Goal: Task Accomplishment & Management: Complete application form

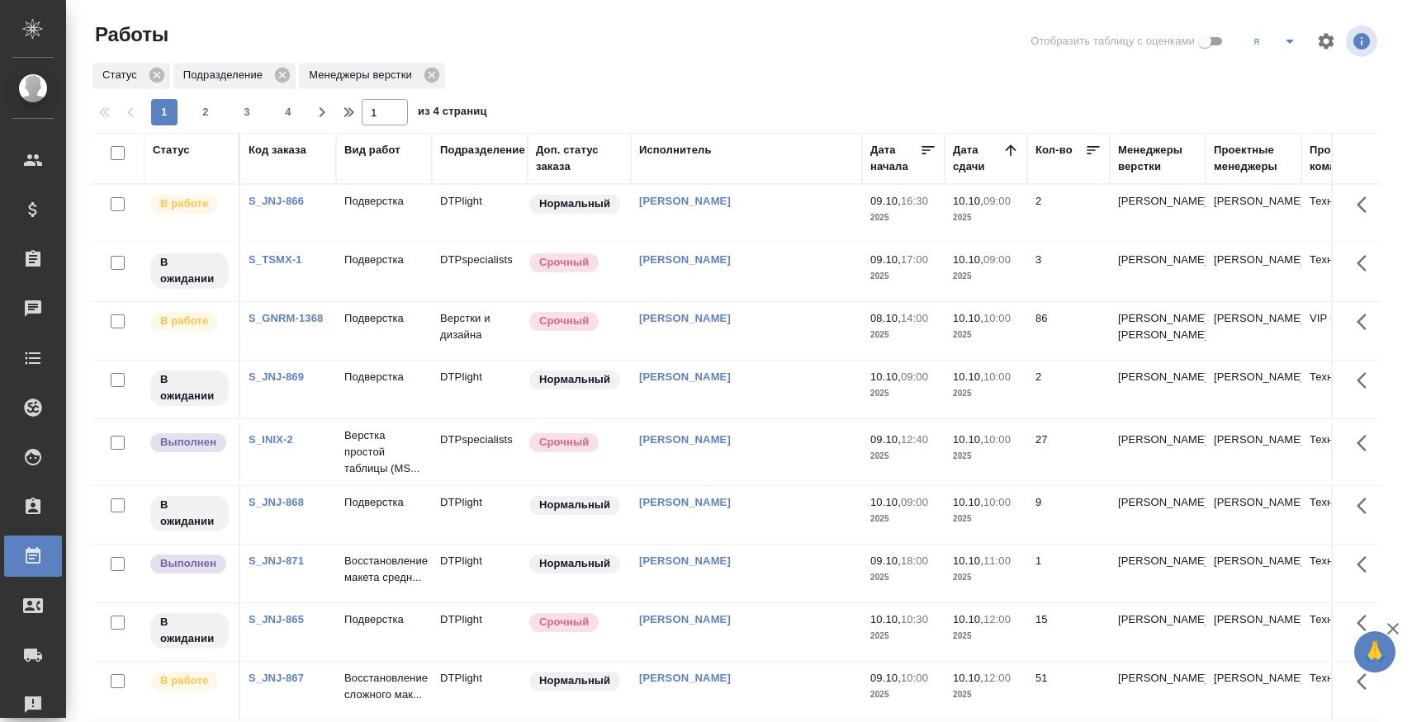
click at [289, 263] on link "S_TSMX-1" at bounding box center [276, 259] width 54 height 12
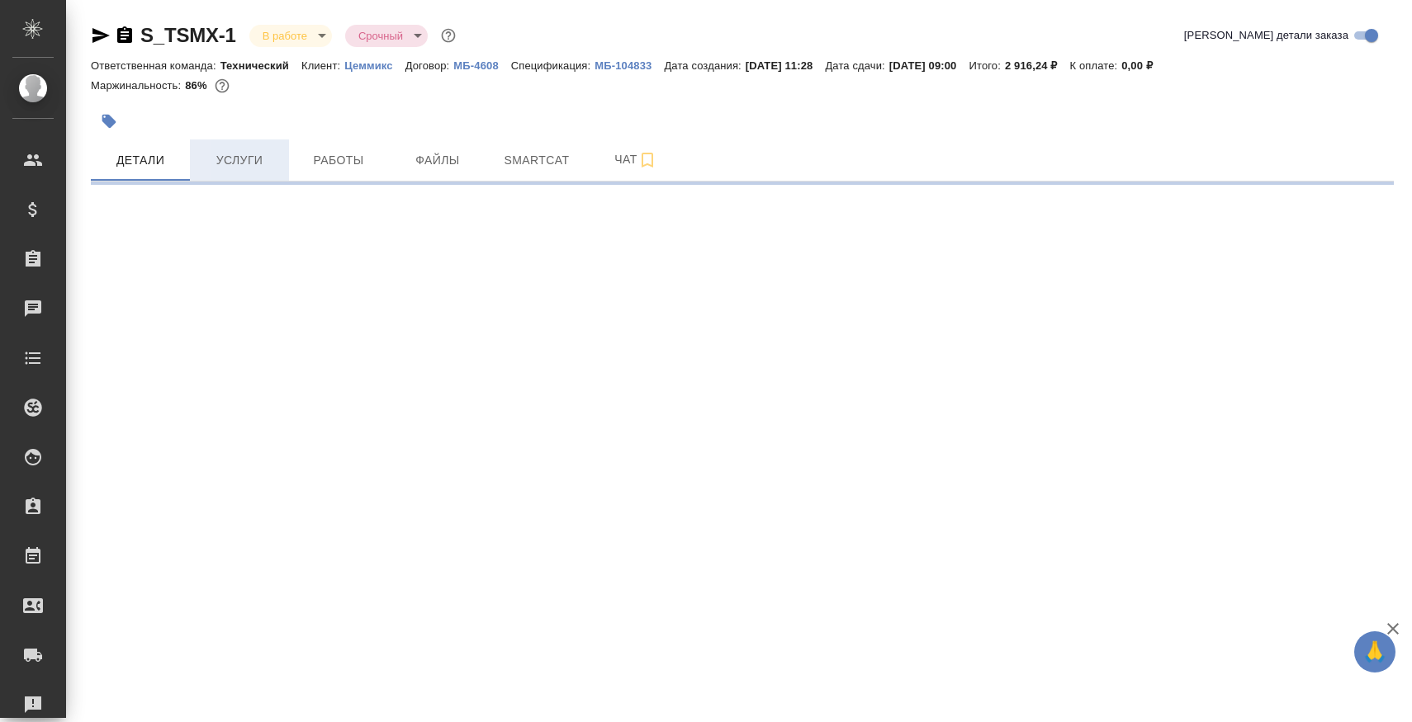
select select "RU"
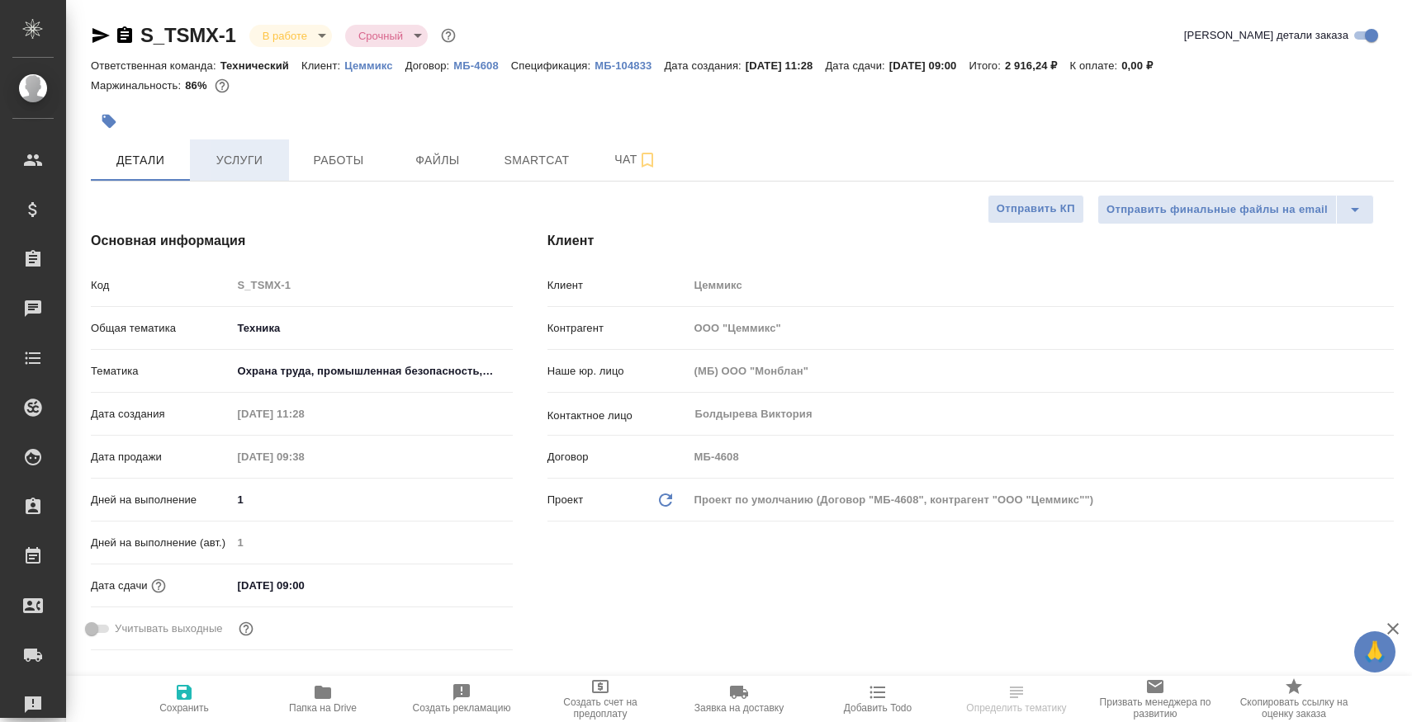
type textarea "x"
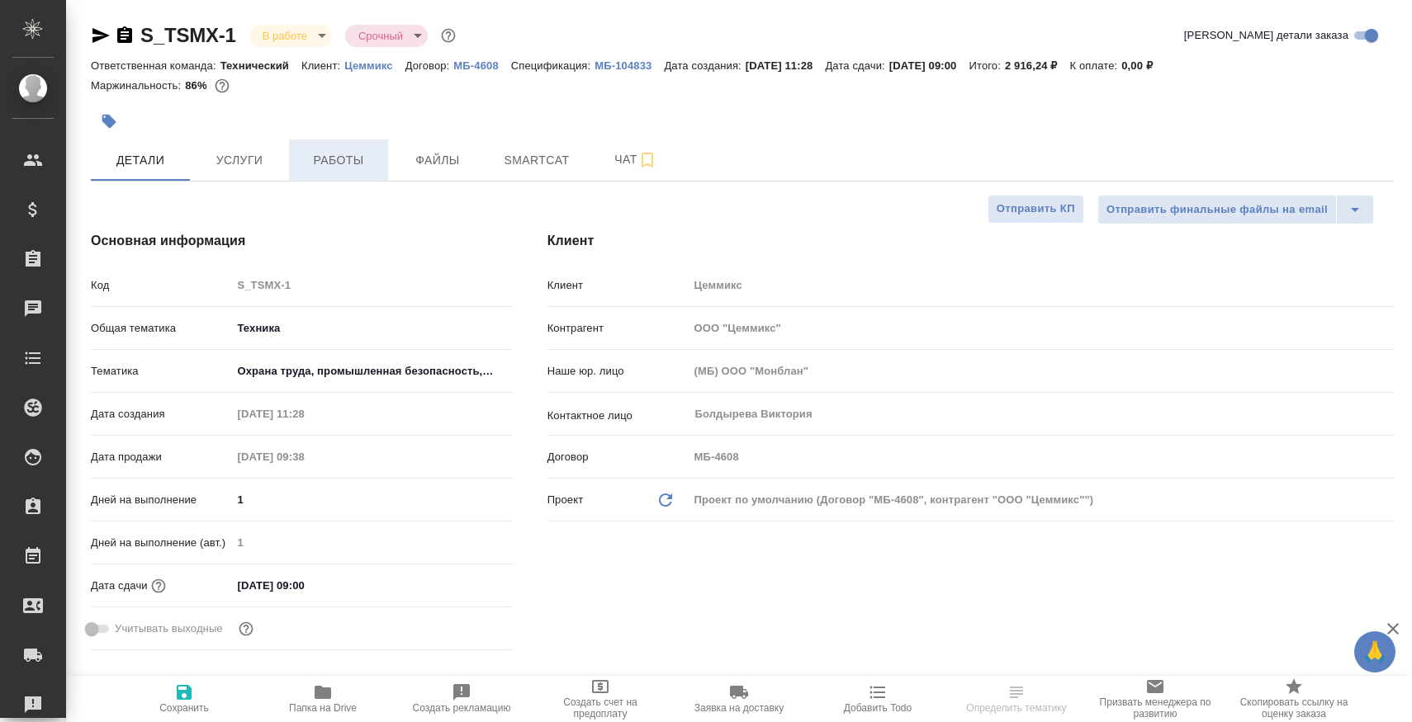
type textarea "x"
type input "[PERSON_NAME]"
click at [325, 161] on span "Работы" at bounding box center [338, 160] width 79 height 21
type textarea "x"
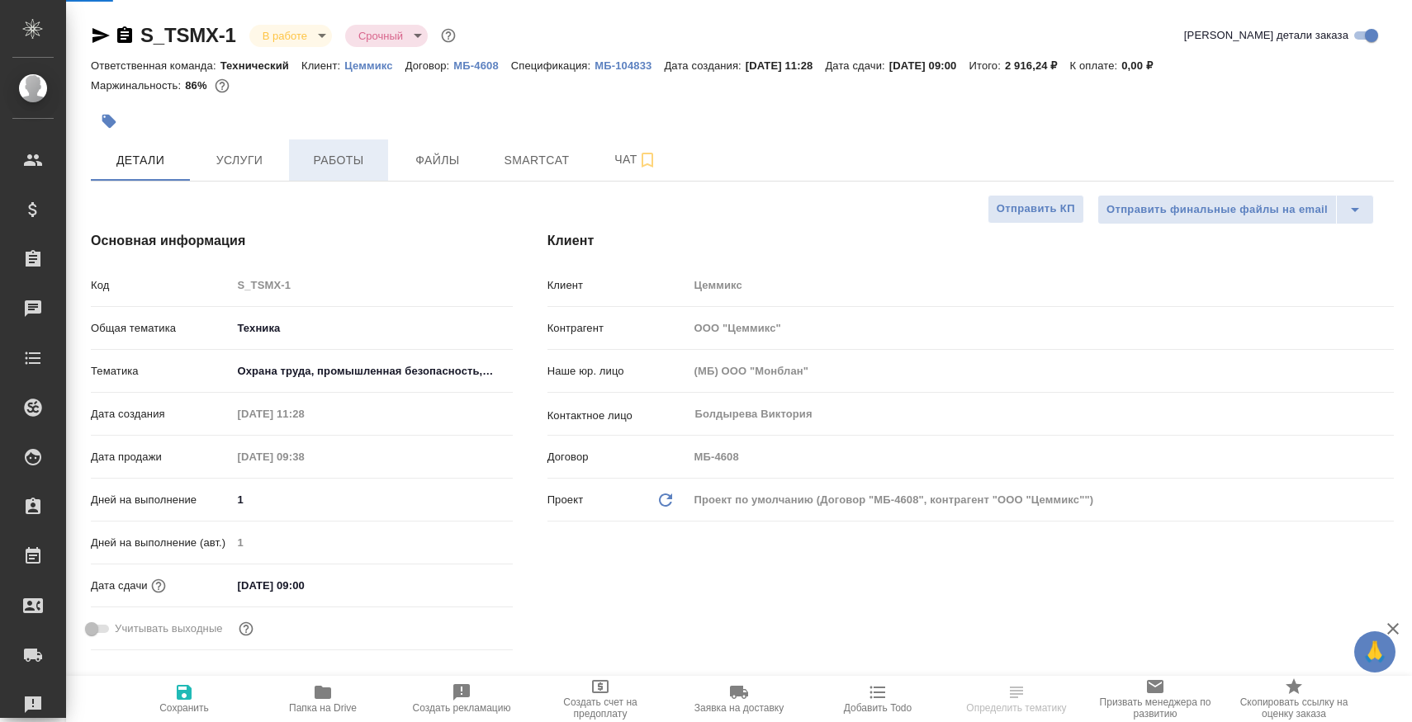
type textarea "x"
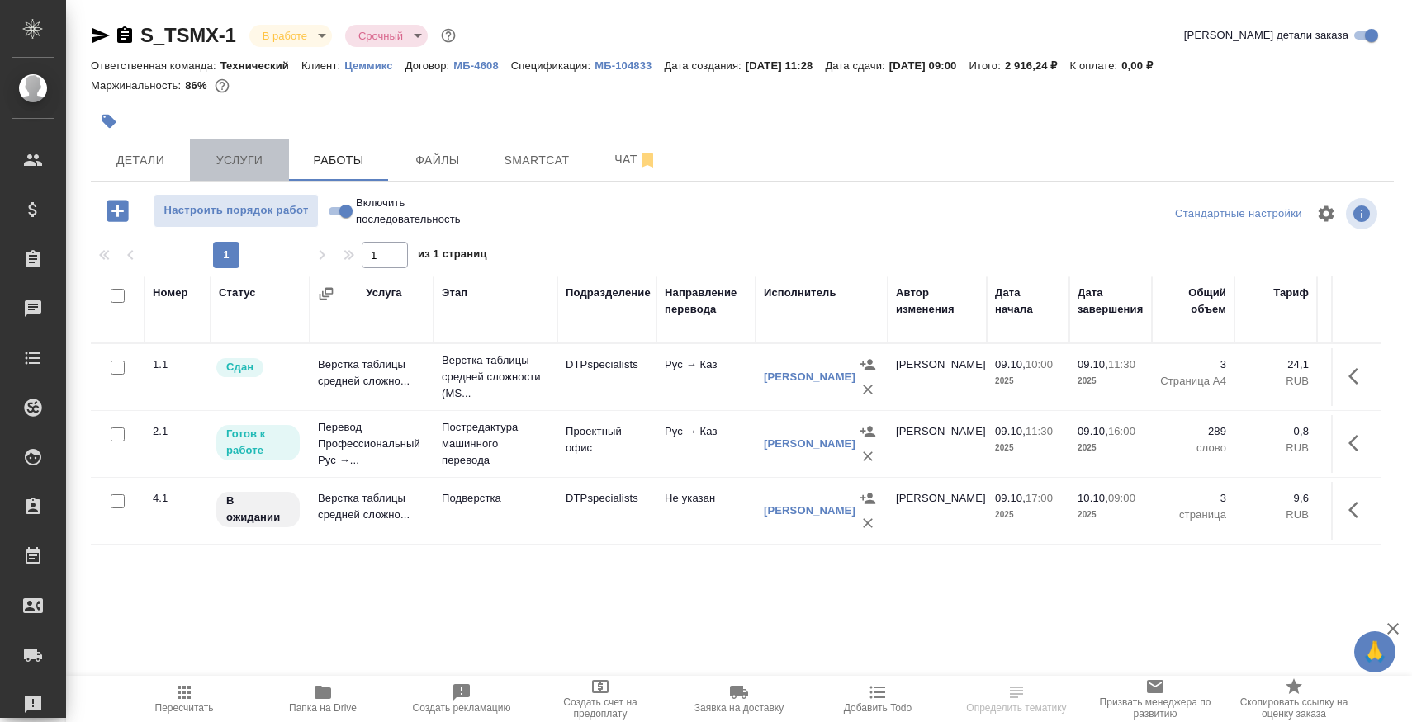
click at [264, 163] on span "Услуги" at bounding box center [239, 160] width 79 height 21
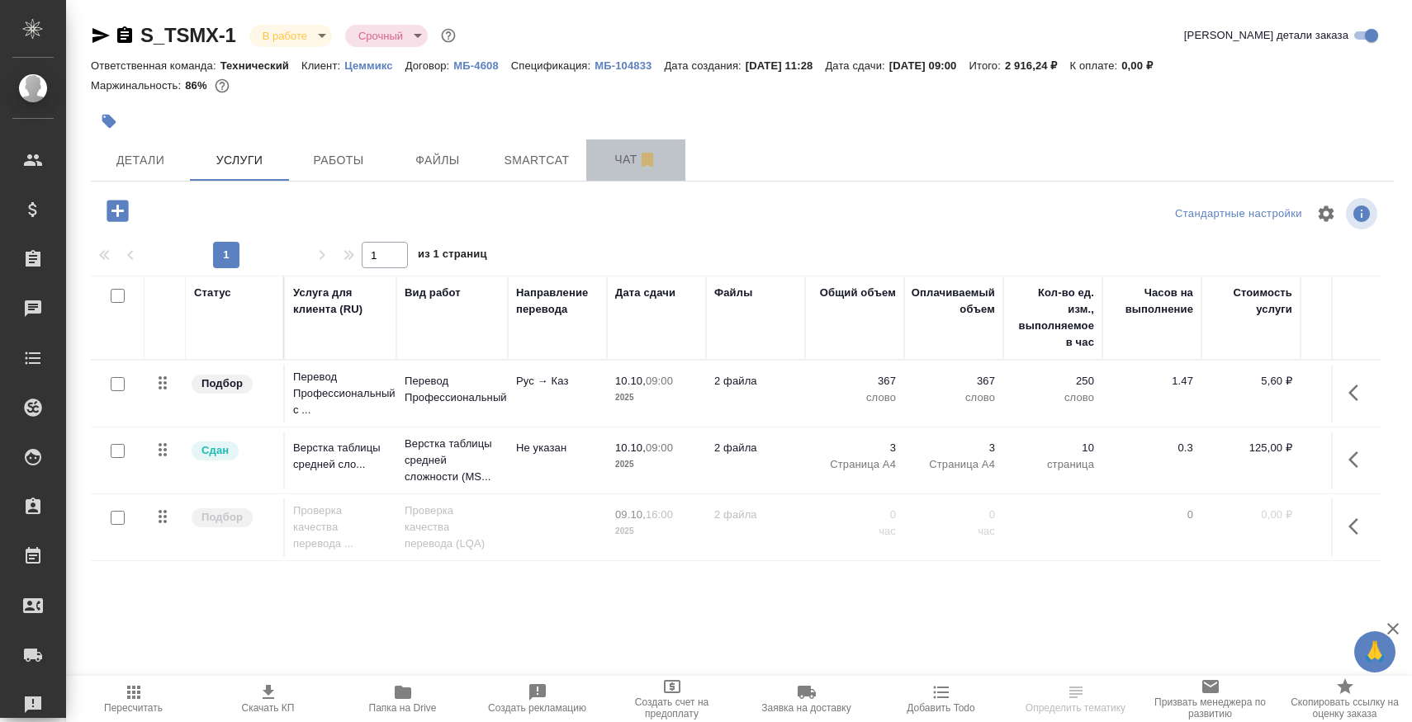
click at [604, 165] on span "Чат" at bounding box center [635, 159] width 79 height 21
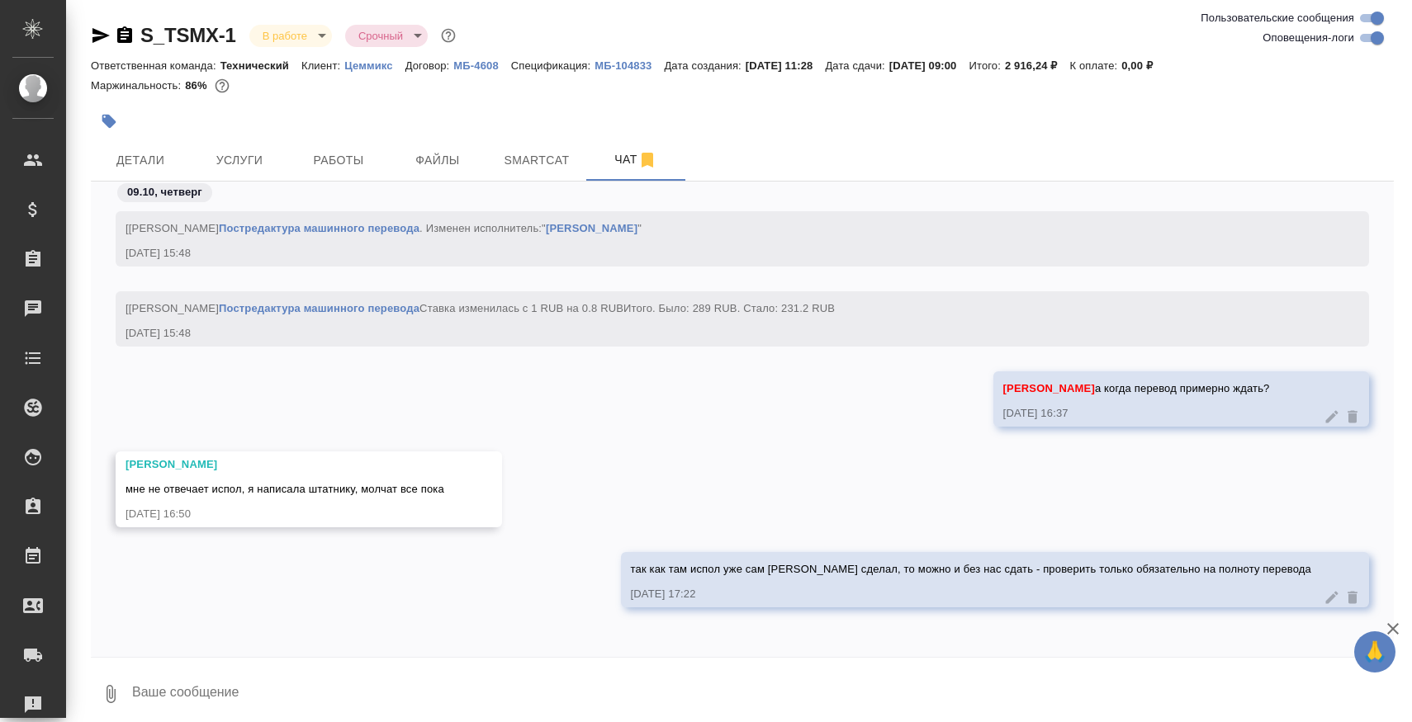
scroll to position [10, 0]
